Goal: Transaction & Acquisition: Purchase product/service

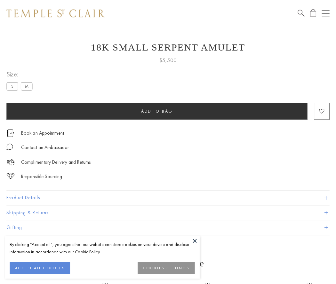
scroll to position [26, 0]
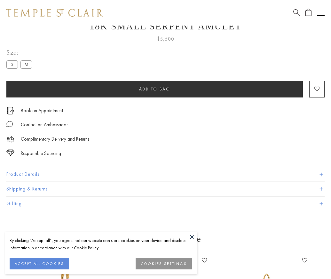
click at [155, 89] on span "Add to bag" at bounding box center [154, 88] width 31 height 5
